Goal: Task Accomplishment & Management: Use online tool/utility

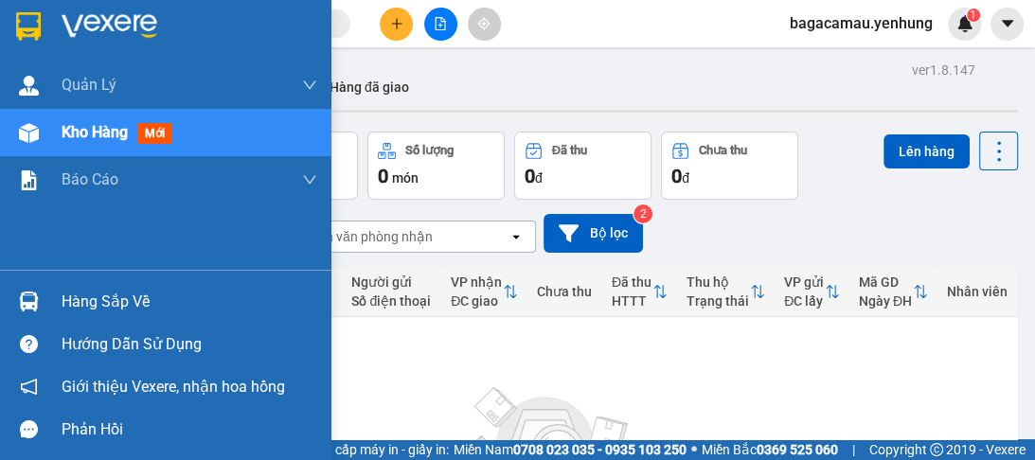
click at [33, 295] on img at bounding box center [29, 302] width 20 height 20
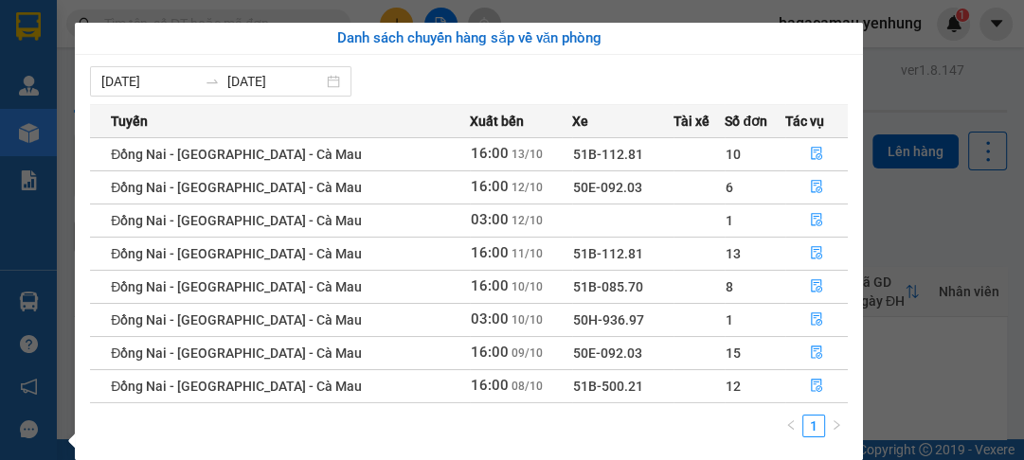
click at [195, 164] on td "Đồng Nai - [GEOGRAPHIC_DATA] - Cà Mau" at bounding box center [279, 153] width 379 height 33
click at [349, 151] on td "Đồng Nai - [GEOGRAPHIC_DATA] - Cà Mau" at bounding box center [279, 153] width 379 height 33
click at [811, 157] on icon "file-done" at bounding box center [816, 153] width 11 height 13
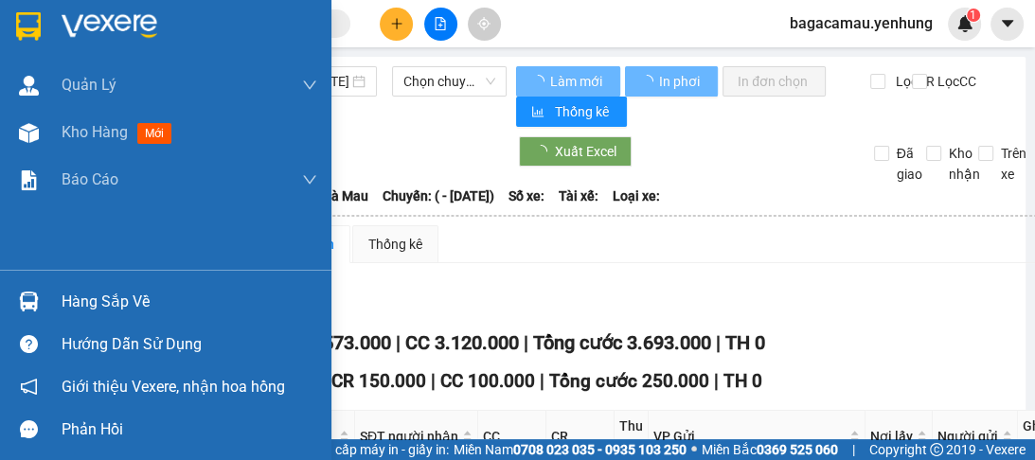
type input "[DATE]"
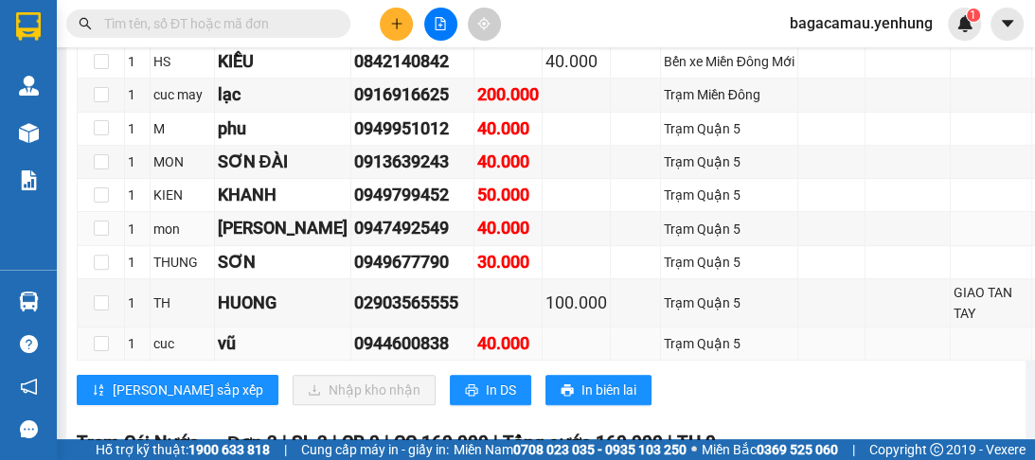
scroll to position [758, 0]
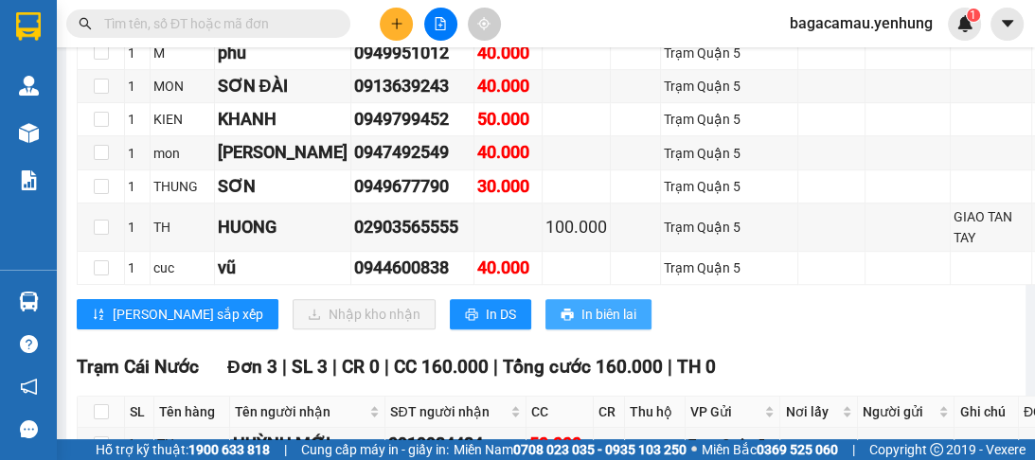
click at [546, 305] on button "In biên lai" at bounding box center [599, 314] width 106 height 30
click at [450, 311] on button "In DS" at bounding box center [490, 314] width 81 height 30
